Goal: Download file/media

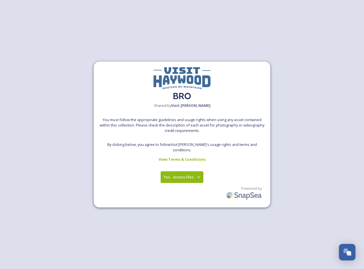
click at [192, 175] on button "Yes - Access Files" at bounding box center [181, 177] width 43 height 12
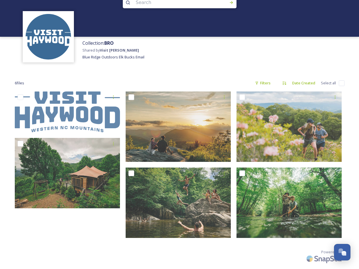
scroll to position [16, 0]
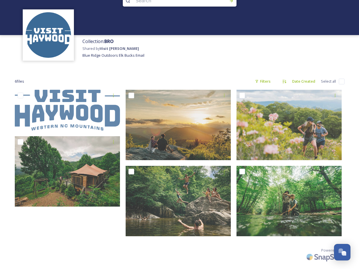
click at [341, 81] on input "checkbox" at bounding box center [342, 82] width 6 height 6
checkbox input "true"
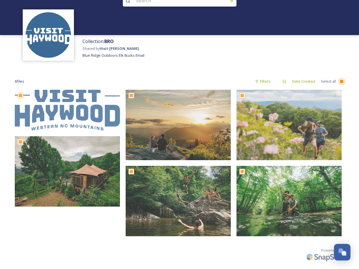
checkbox input "true"
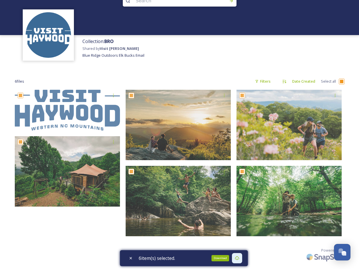
click at [242, 258] on div "Download" at bounding box center [237, 258] width 10 height 10
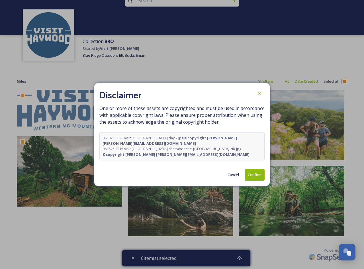
click at [256, 173] on button "Confirm" at bounding box center [254, 175] width 20 height 12
